Goal: Transaction & Acquisition: Subscribe to service/newsletter

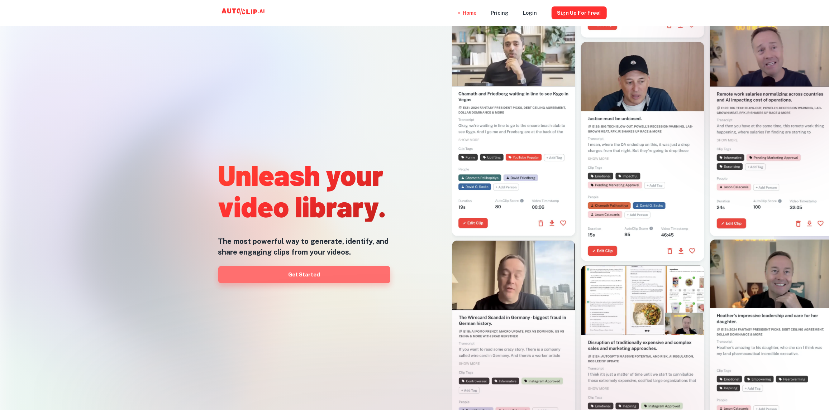
click at [310, 271] on link "Get Started" at bounding box center [304, 274] width 172 height 17
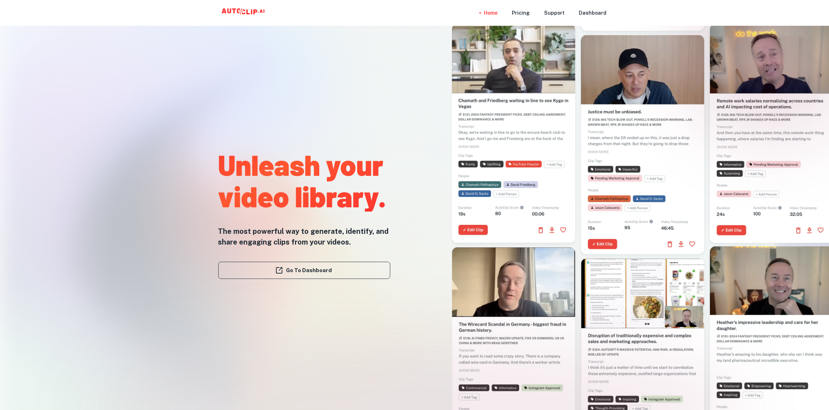
click at [797, 12] on div "Home Pricing Support Dashboard" at bounding box center [414, 13] width 829 height 26
